Goal: Task Accomplishment & Management: Manage account settings

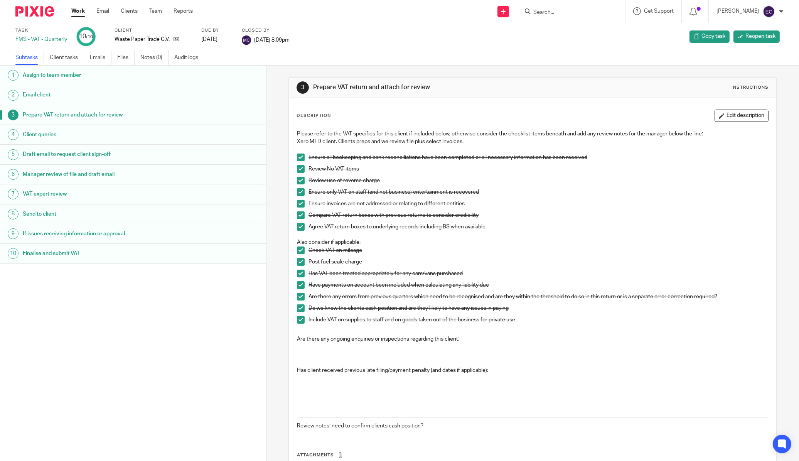
click at [541, 12] on input "Search" at bounding box center [567, 12] width 69 height 7
click at [564, 13] on input "Search" at bounding box center [567, 12] width 69 height 7
type input "anyway"
click at [569, 41] on link at bounding box center [579, 42] width 96 height 12
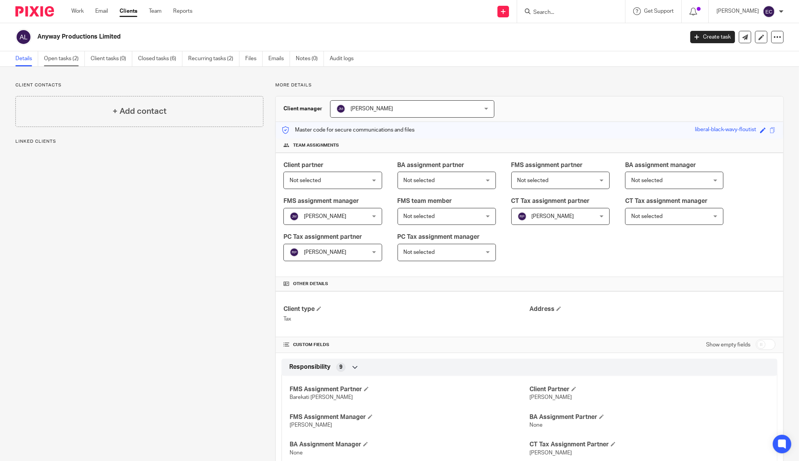
click at [60, 56] on link "Open tasks (2)" at bounding box center [64, 58] width 41 height 15
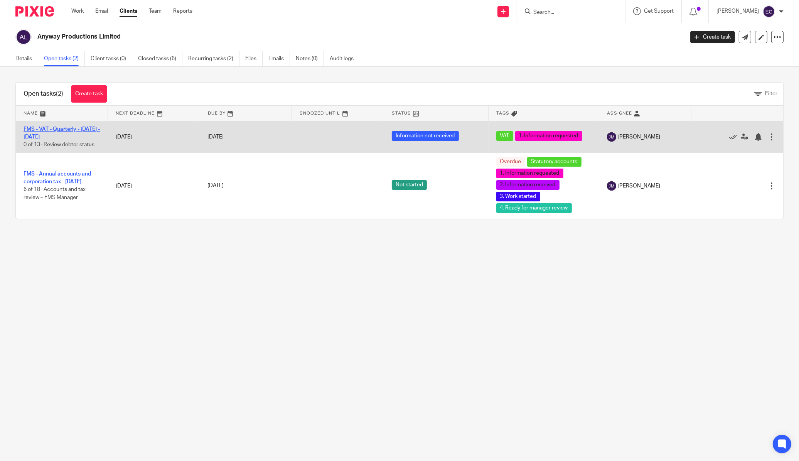
click at [72, 130] on link "FMS - VAT - Quarterly - June - August, 2025" at bounding box center [62, 133] width 76 height 13
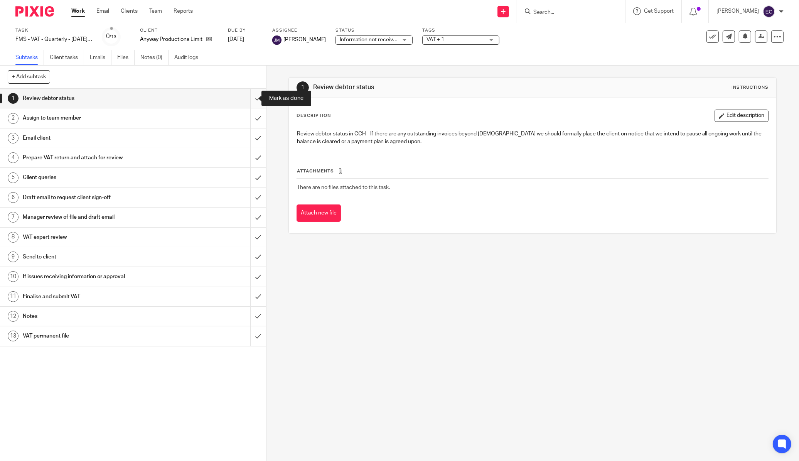
click at [253, 101] on input "submit" at bounding box center [133, 98] width 266 height 19
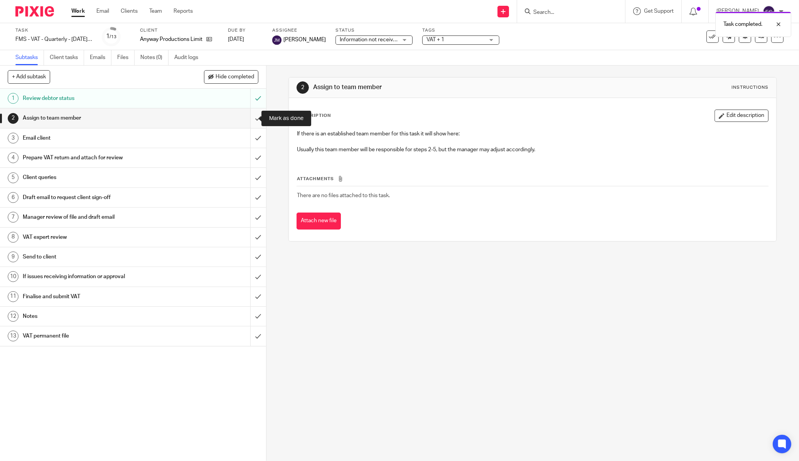
click at [253, 116] on input "submit" at bounding box center [133, 117] width 266 height 19
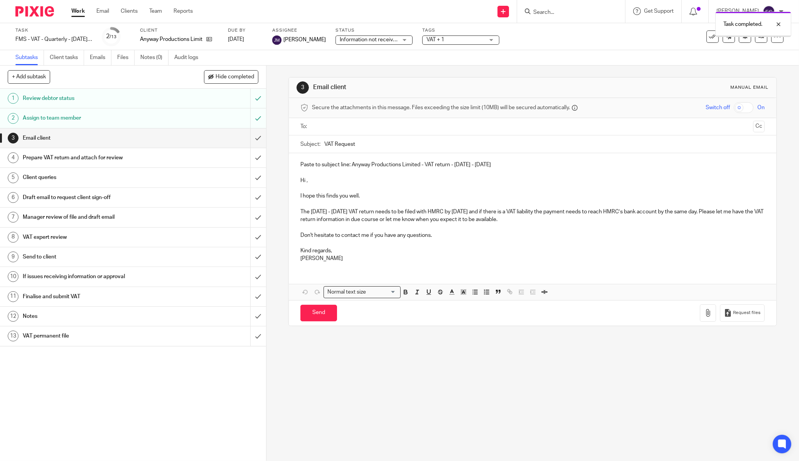
click at [252, 140] on input "submit" at bounding box center [133, 137] width 266 height 19
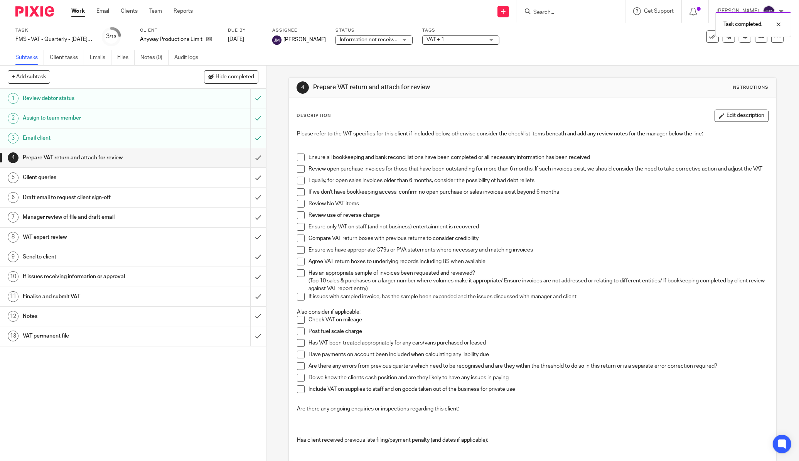
click at [302, 154] on span at bounding box center [301, 158] width 8 height 8
click at [300, 170] on span at bounding box center [301, 169] width 8 height 8
click at [298, 184] on span at bounding box center [301, 181] width 8 height 8
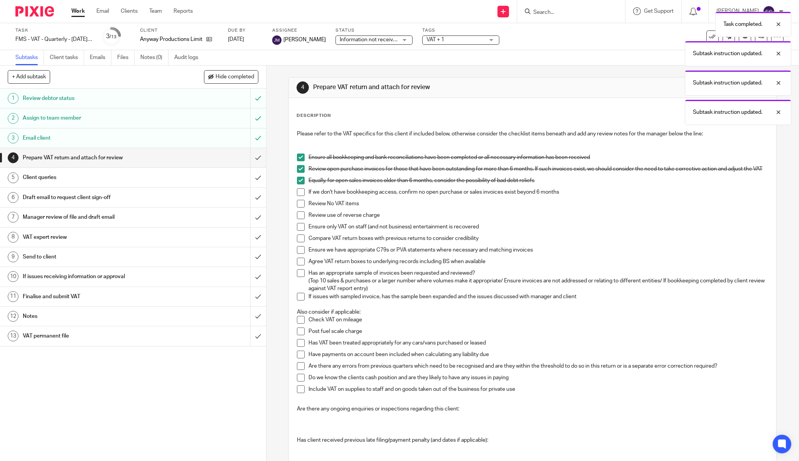
click at [297, 196] on span at bounding box center [301, 192] width 8 height 8
click at [297, 207] on span at bounding box center [301, 204] width 8 height 8
click at [297, 219] on span at bounding box center [301, 215] width 8 height 8
click at [298, 238] on ul "Ensure all bookkeeping and bank reconciliations have been completed or all nece…" at bounding box center [532, 231] width 471 height 155
click at [299, 253] on span at bounding box center [301, 250] width 8 height 8
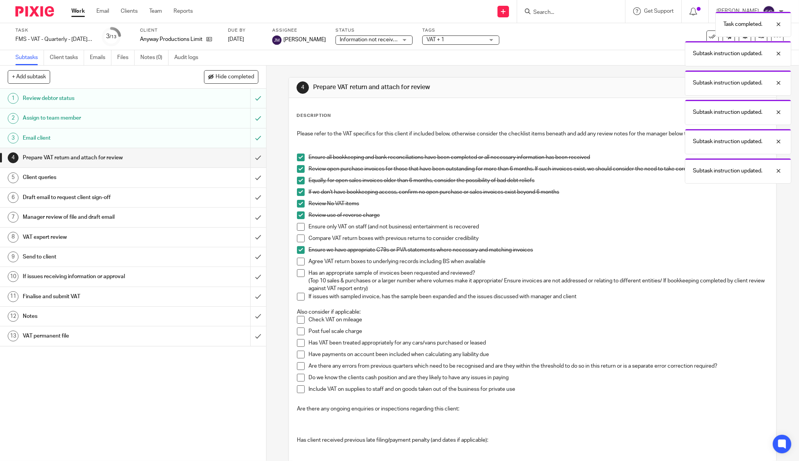
click at [300, 242] on span at bounding box center [301, 239] width 8 height 8
click at [297, 230] on span at bounding box center [301, 227] width 8 height 8
drag, startPoint x: 299, startPoint y: 264, endPoint x: 299, endPoint y: 272, distance: 7.7
click at [299, 265] on span at bounding box center [301, 262] width 8 height 8
click at [299, 277] on span at bounding box center [301, 273] width 8 height 8
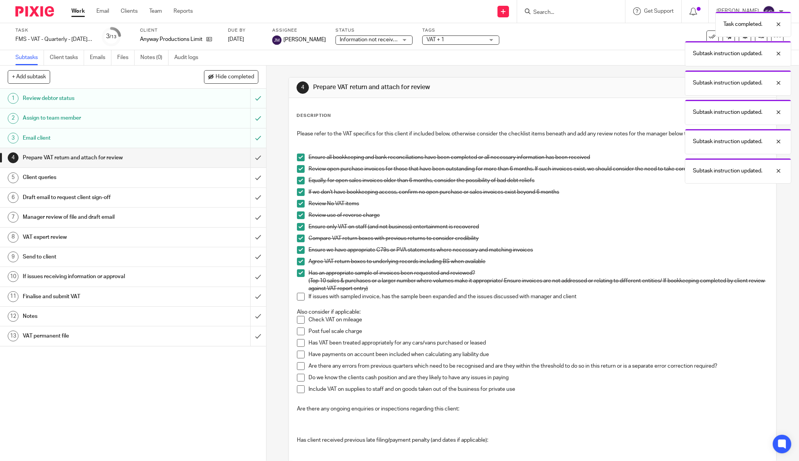
click at [301, 297] on span at bounding box center [301, 297] width 8 height 8
click at [301, 324] on span at bounding box center [301, 320] width 8 height 8
click at [301, 333] on span at bounding box center [301, 332] width 8 height 8
click at [298, 347] on span at bounding box center [301, 343] width 8 height 8
click at [294, 358] on div "Please refer to the VAT specifics for this client if included below, otherwise …" at bounding box center [532, 315] width 479 height 379
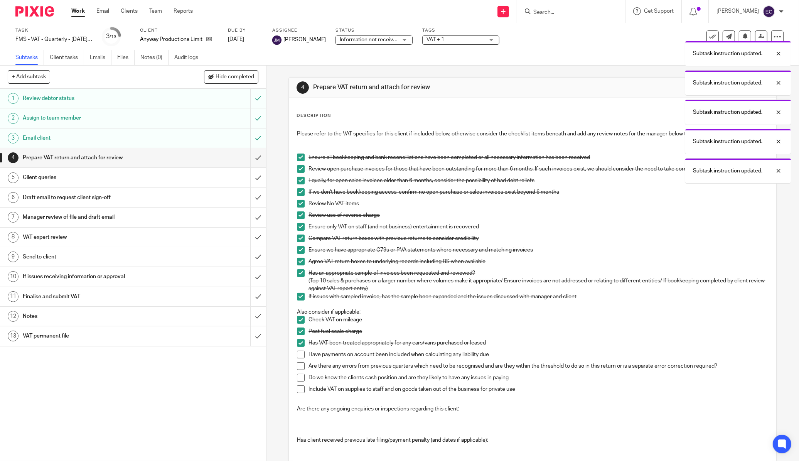
click at [297, 358] on span at bounding box center [301, 355] width 8 height 8
drag, startPoint x: 296, startPoint y: 365, endPoint x: 297, endPoint y: 371, distance: 6.3
click at [297, 362] on li "Have payments on account been included when calculating any liability due" at bounding box center [532, 357] width 471 height 12
click at [298, 370] on span at bounding box center [301, 366] width 8 height 8
click at [297, 380] on span at bounding box center [301, 378] width 8 height 8
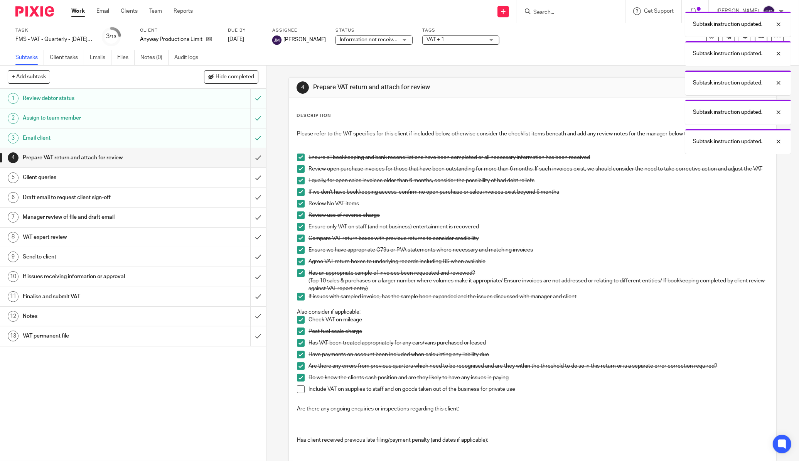
click at [297, 390] on span at bounding box center [301, 389] width 8 height 8
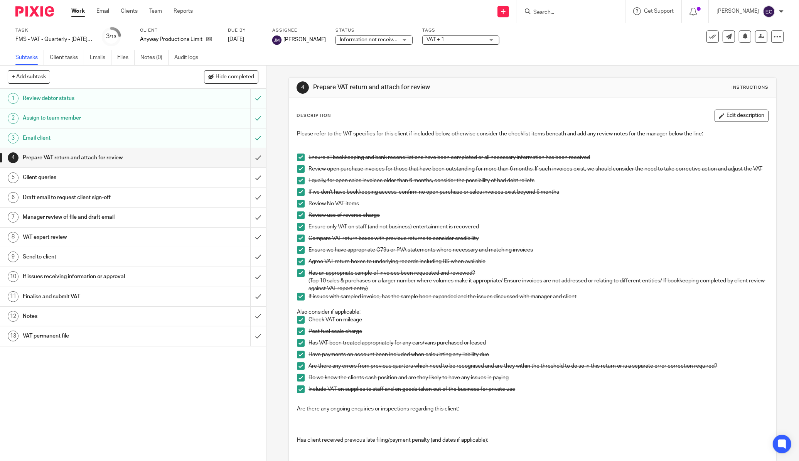
scroll to position [142, 0]
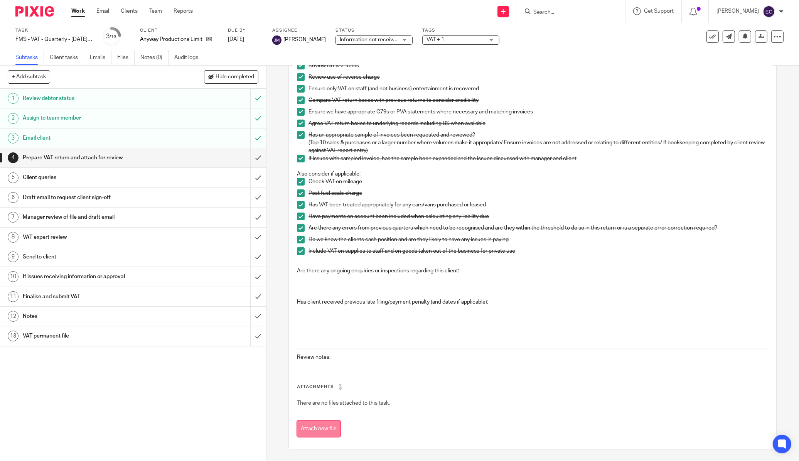
click at [319, 431] on button "Attach new file" at bounding box center [319, 428] width 44 height 17
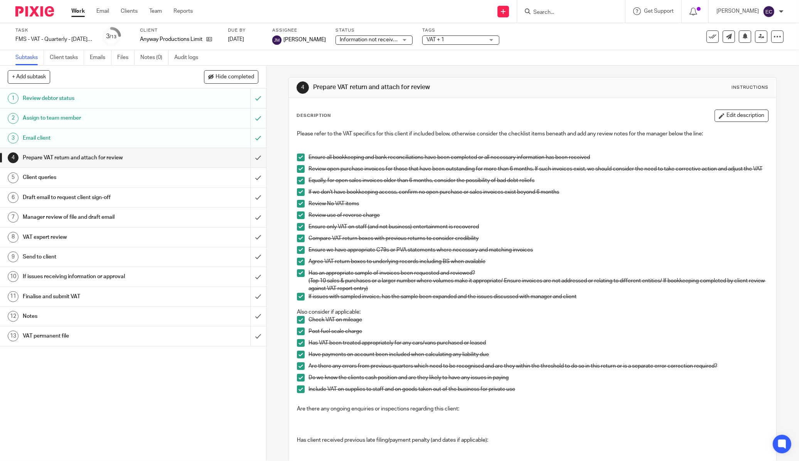
scroll to position [142, 0]
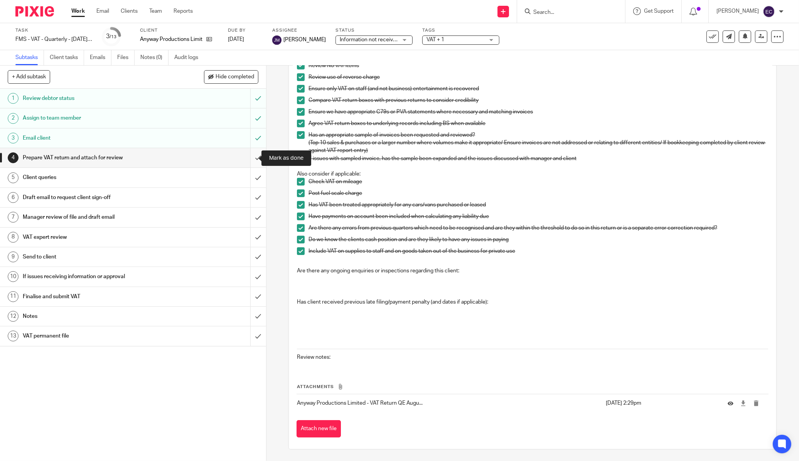
click at [250, 159] on input "submit" at bounding box center [133, 157] width 266 height 19
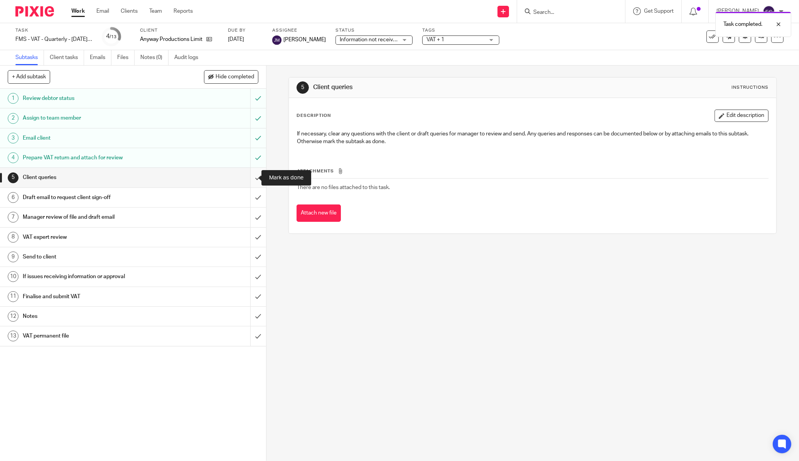
click at [252, 179] on input "submit" at bounding box center [133, 177] width 266 height 19
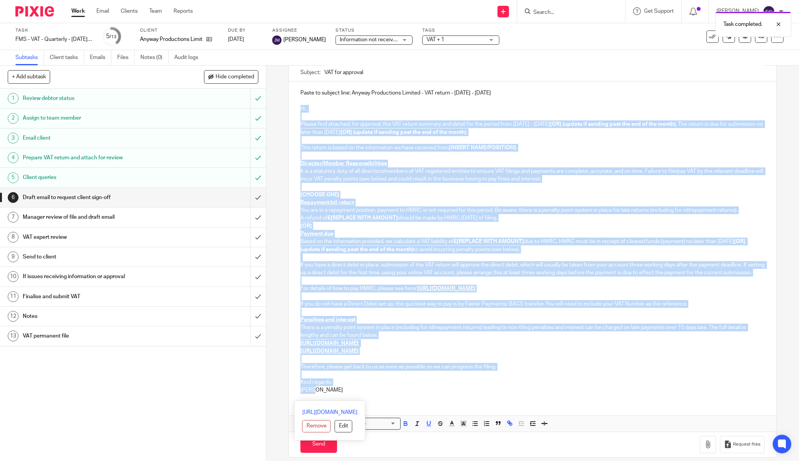
scroll to position [88, 0]
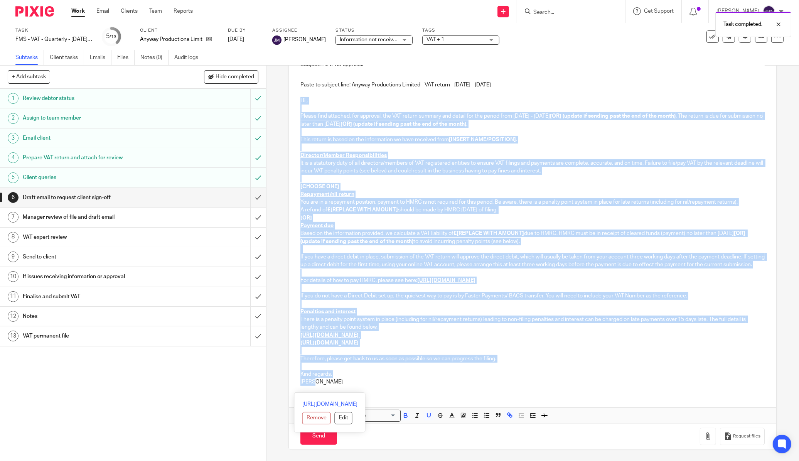
drag, startPoint x: 294, startPoint y: 177, endPoint x: 328, endPoint y: 380, distance: 205.7
click at [329, 380] on div "Paste to subject line: Anyway Productions Limited - VAT return - June - August,…" at bounding box center [533, 232] width 488 height 318
copy div "Hi , Please find attached, for approval, the VAT return summary and detail for …"
click at [413, 377] on p "Kind regards," at bounding box center [533, 374] width 465 height 8
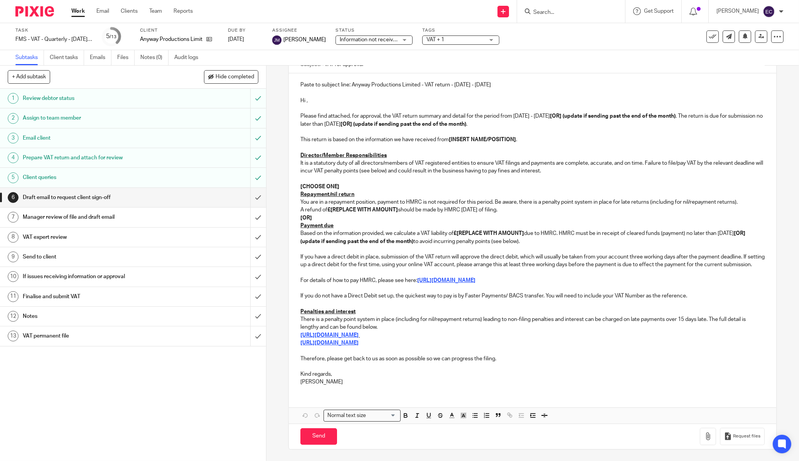
scroll to position [0, 0]
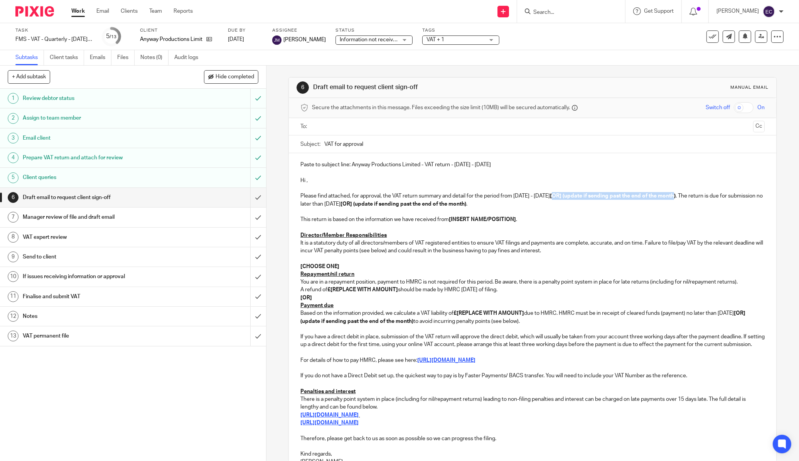
drag, startPoint x: 564, startPoint y: 195, endPoint x: 688, endPoint y: 197, distance: 124.3
click at [676, 197] on strong "[OR] (update if sending past the end of the month)" at bounding box center [613, 195] width 126 height 5
click at [668, 216] on p "This return is based on the information we have received from [INSERT NAME/POSI…" at bounding box center [533, 220] width 465 height 8
drag, startPoint x: 704, startPoint y: 197, endPoint x: 386, endPoint y: 206, distance: 318.5
click at [386, 206] on strong "[OR] (update if sending past the end of the month)" at bounding box center [531, 199] width 460 height 13
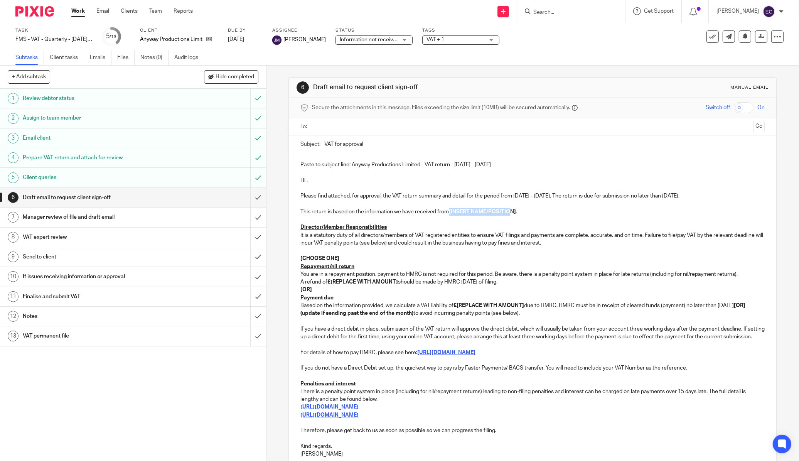
drag, startPoint x: 458, startPoint y: 211, endPoint x: 509, endPoint y: 210, distance: 50.5
click at [509, 210] on strong "[INSERT NAME/POSITION]" at bounding box center [482, 211] width 67 height 5
drag, startPoint x: 262, startPoint y: 260, endPoint x: 257, endPoint y: 260, distance: 4.6
click at [257, 260] on div "+ Add subtask Hide completed Cancel + Add 1 Review debtor status 2 Assign to te…" at bounding box center [399, 263] width 799 height 395
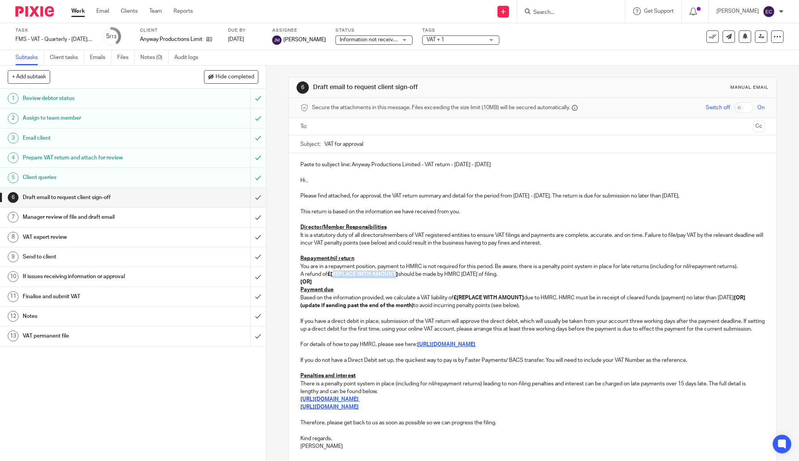
drag, startPoint x: 331, startPoint y: 273, endPoint x: 394, endPoint y: 275, distance: 62.5
click at [394, 275] on strong "£[REPLACE WITH AMOUNT]" at bounding box center [363, 274] width 71 height 5
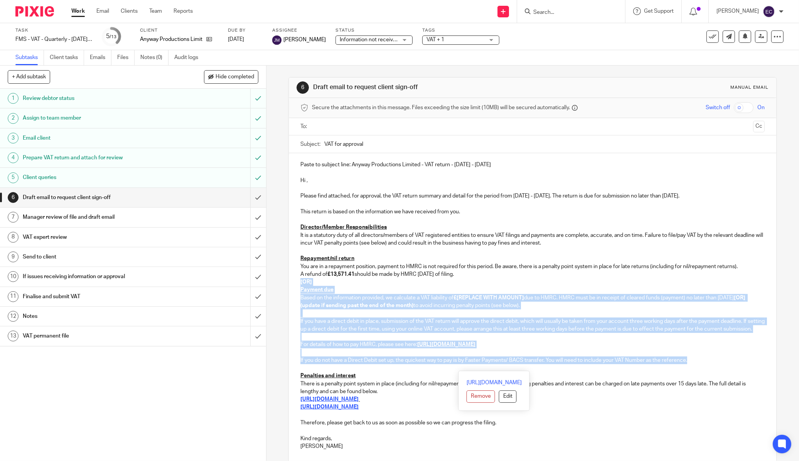
drag, startPoint x: 297, startPoint y: 283, endPoint x: 691, endPoint y: 365, distance: 402.5
click at [691, 365] on div "Paste to subject line: Anyway Productions Limited - VAT return - June - August,…" at bounding box center [533, 304] width 488 height 303
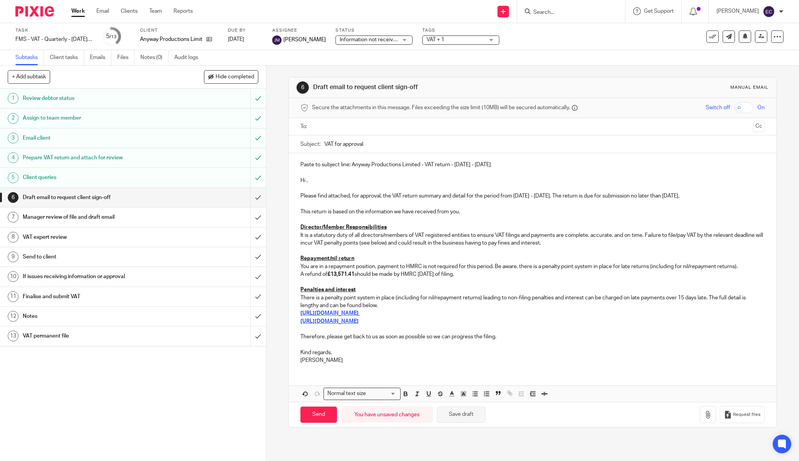
click at [450, 411] on button "Save draft" at bounding box center [461, 415] width 49 height 17
click at [450, 412] on button "Save draft" at bounding box center [461, 415] width 49 height 17
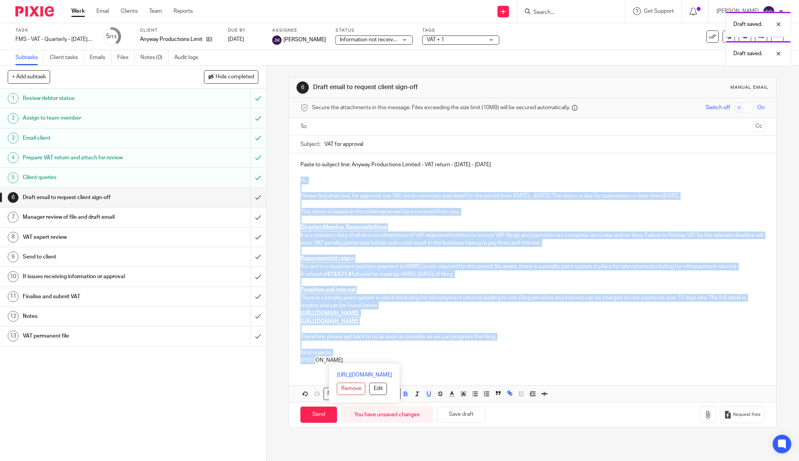
drag, startPoint x: 328, startPoint y: 360, endPoint x: 287, endPoint y: 179, distance: 185.6
click at [289, 179] on div "Paste to subject line: Anyway Productions Limited - VAT return - June - August,…" at bounding box center [533, 261] width 488 height 217
copy div "Hi , Please find attached, for approval, the VAT return summary and detail for …"
click at [471, 418] on button "Save draft" at bounding box center [461, 415] width 49 height 17
click at [57, 211] on h1 "Manager review of file and draft email" at bounding box center [96, 217] width 147 height 12
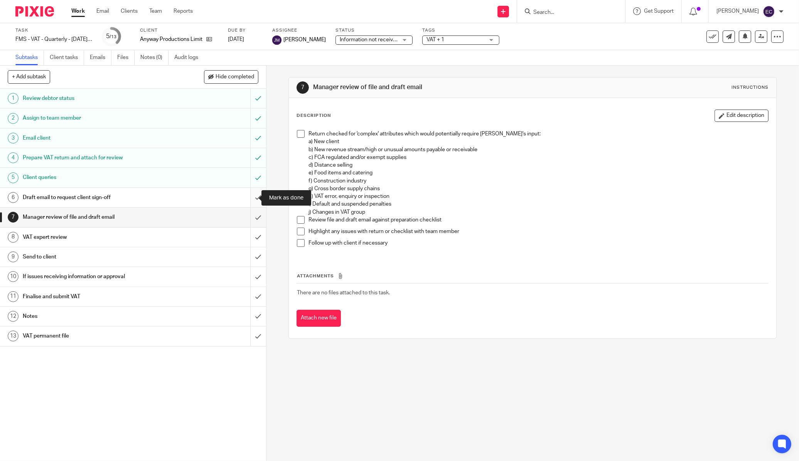
click at [249, 199] on input "submit" at bounding box center [133, 197] width 266 height 19
click at [456, 41] on span "VAT + 1" at bounding box center [456, 40] width 58 height 8
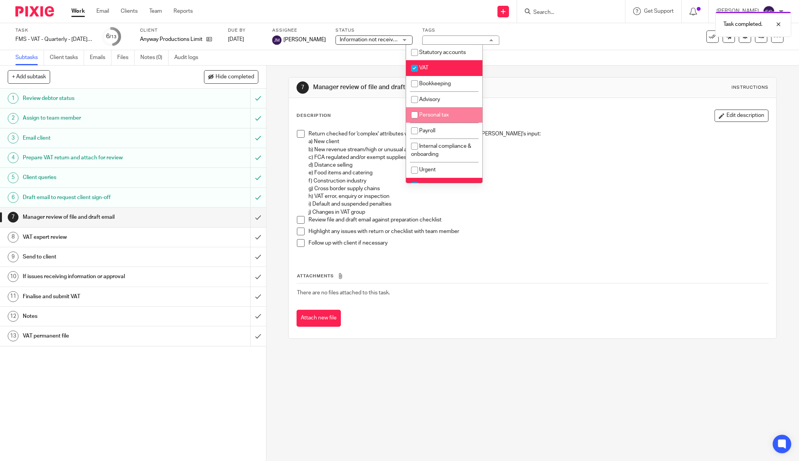
scroll to position [86, 0]
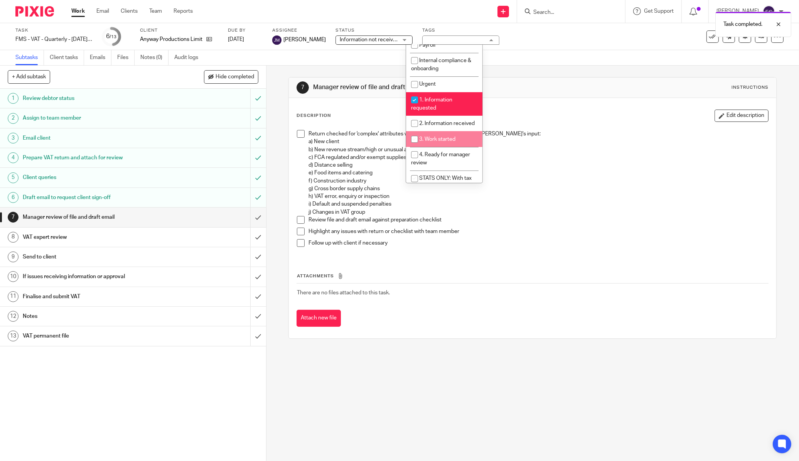
click at [438, 143] on li "3. Work started" at bounding box center [444, 139] width 76 height 16
checkbox input "true"
click at [433, 132] on li "2. Information received" at bounding box center [444, 124] width 76 height 16
checkbox input "true"
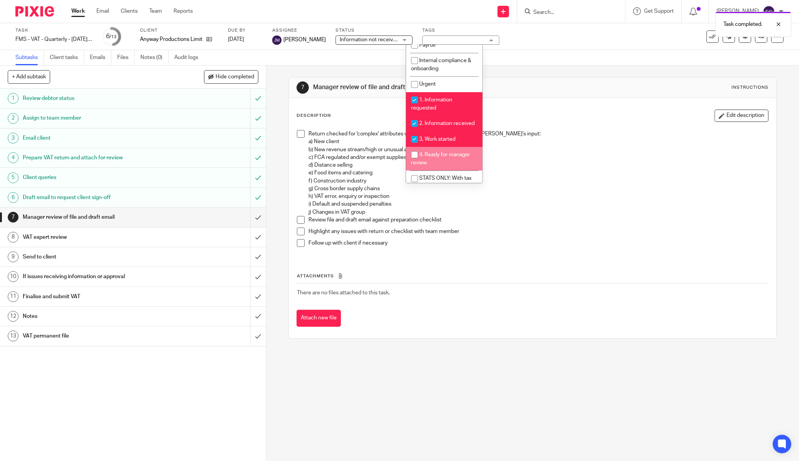
click at [446, 166] on span "4. Ready for manager review" at bounding box center [440, 159] width 59 height 14
checkbox input "true"
click at [530, 161] on p "Return checked for 'complex' attributes which would potentially require [PERSON…" at bounding box center [539, 169] width 460 height 78
